Goal: Navigation & Orientation: Find specific page/section

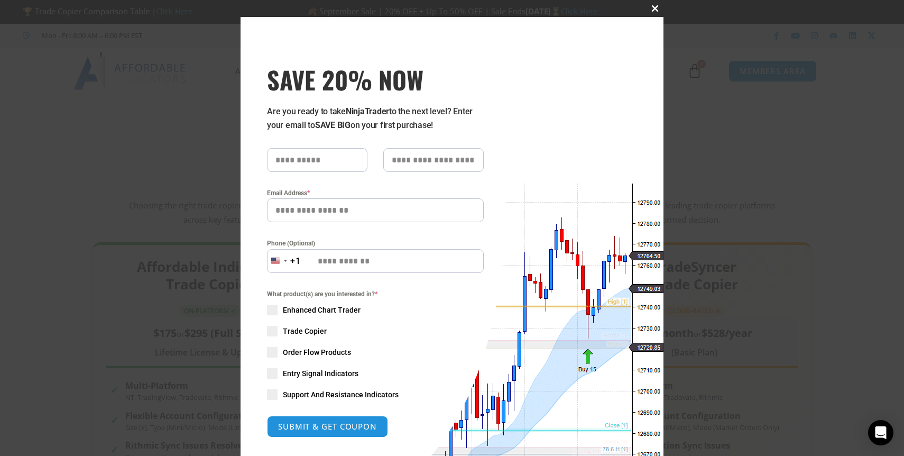
click at [656, 11] on span at bounding box center [655, 8] width 17 height 6
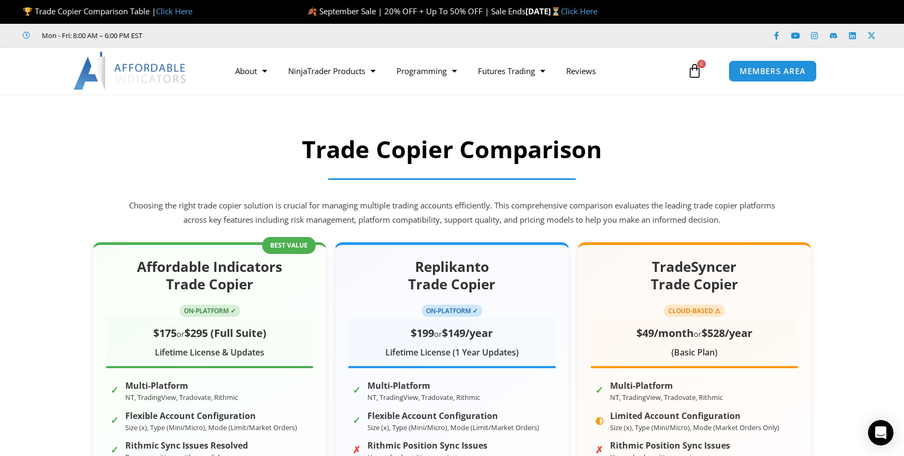
click at [137, 70] on img at bounding box center [131, 71] width 114 height 38
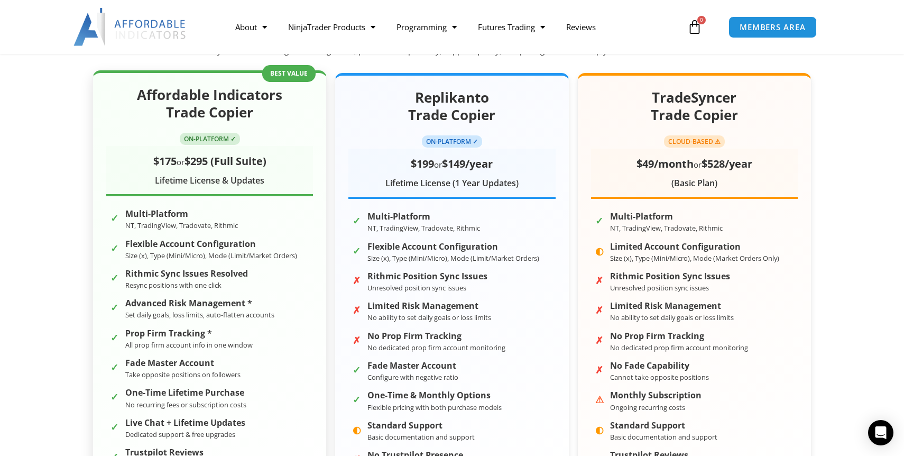
scroll to position [169, 0]
